Goal: Task Accomplishment & Management: Understand process/instructions

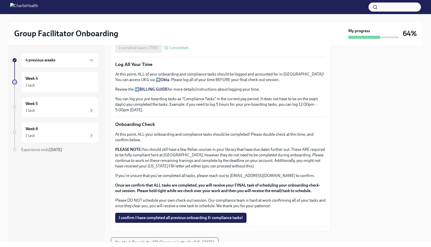
scroll to position [364, 0]
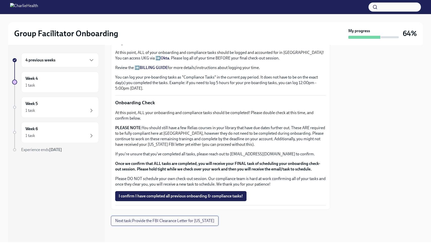
click at [181, 224] on button "Next task : Provide the FBI Clearance Letter for [US_STATE]" at bounding box center [165, 221] width 108 height 10
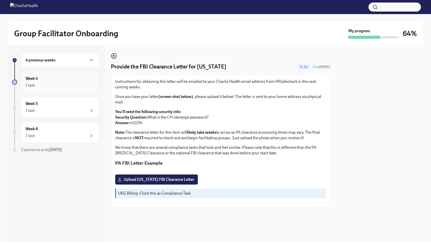
click at [52, 82] on div "Week 4 1 task" at bounding box center [59, 82] width 69 height 13
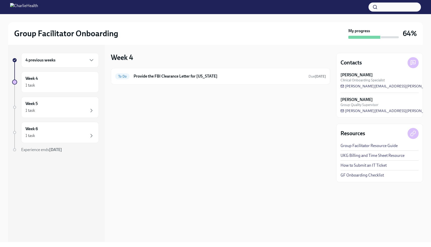
click at [54, 63] on h6 "4 previous weeks" at bounding box center [40, 60] width 30 height 6
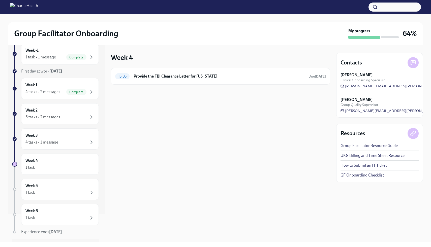
scroll to position [28, 0]
click at [58, 118] on div "5 tasks • 2 messages" at bounding box center [42, 117] width 35 height 6
